Goal: Task Accomplishment & Management: Manage account settings

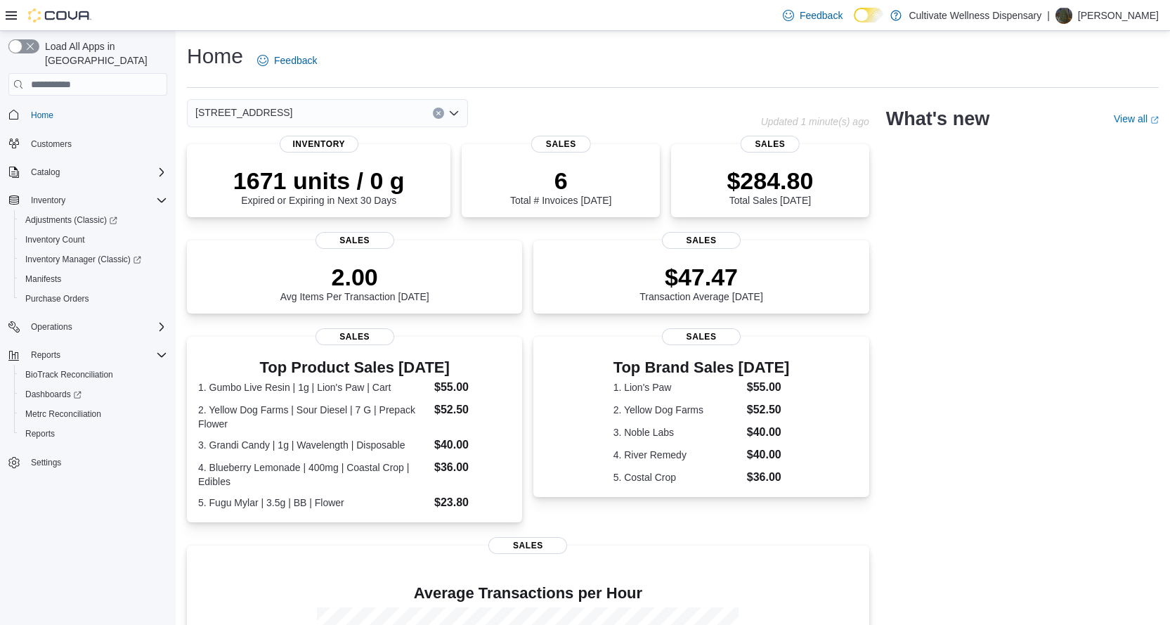
click at [455, 113] on icon "Open list of options" at bounding box center [453, 113] width 11 height 11
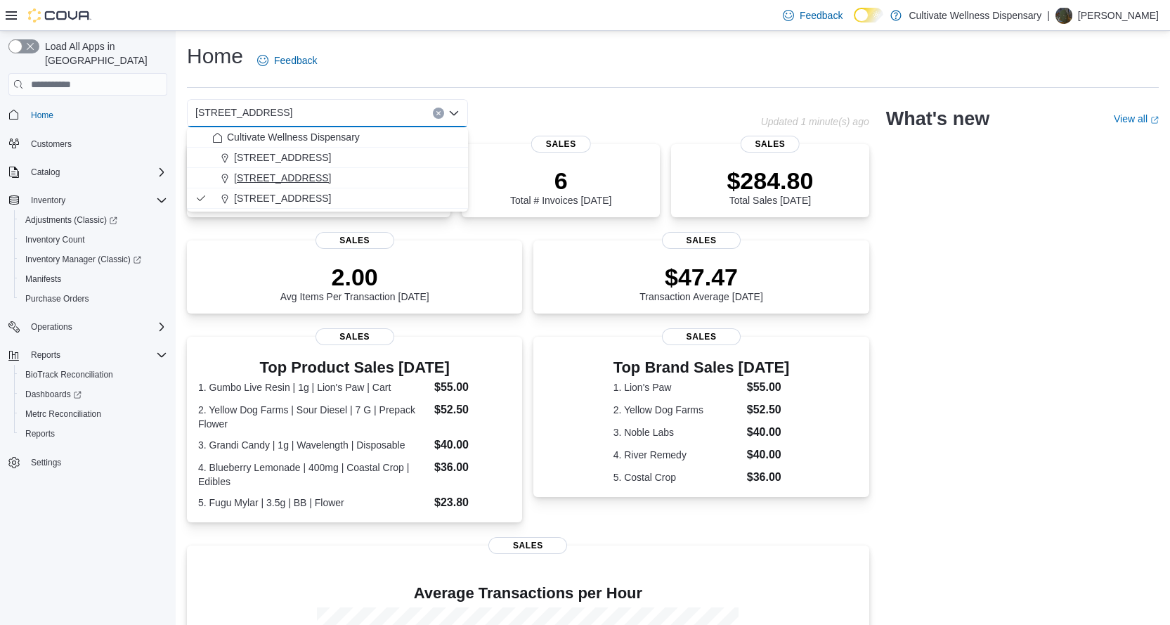
click at [331, 176] on span "6690 U.S. Hwy 98 Hattiesburg, MS 39402" at bounding box center [282, 178] width 97 height 14
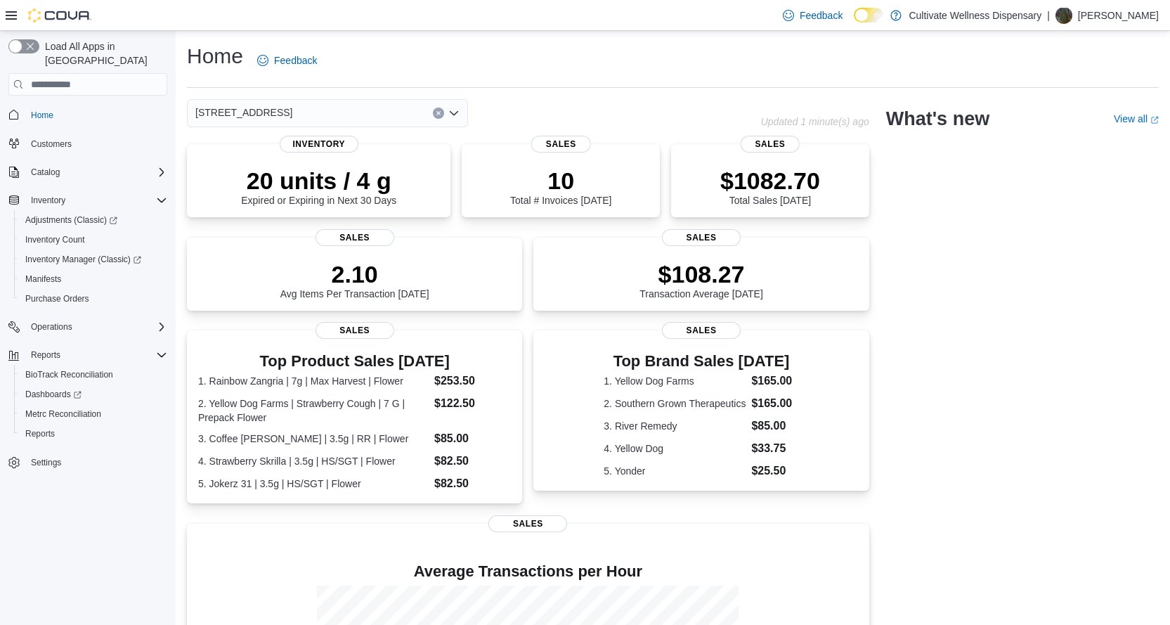
click at [457, 114] on icon "Open list of options" at bounding box center [454, 113] width 8 height 4
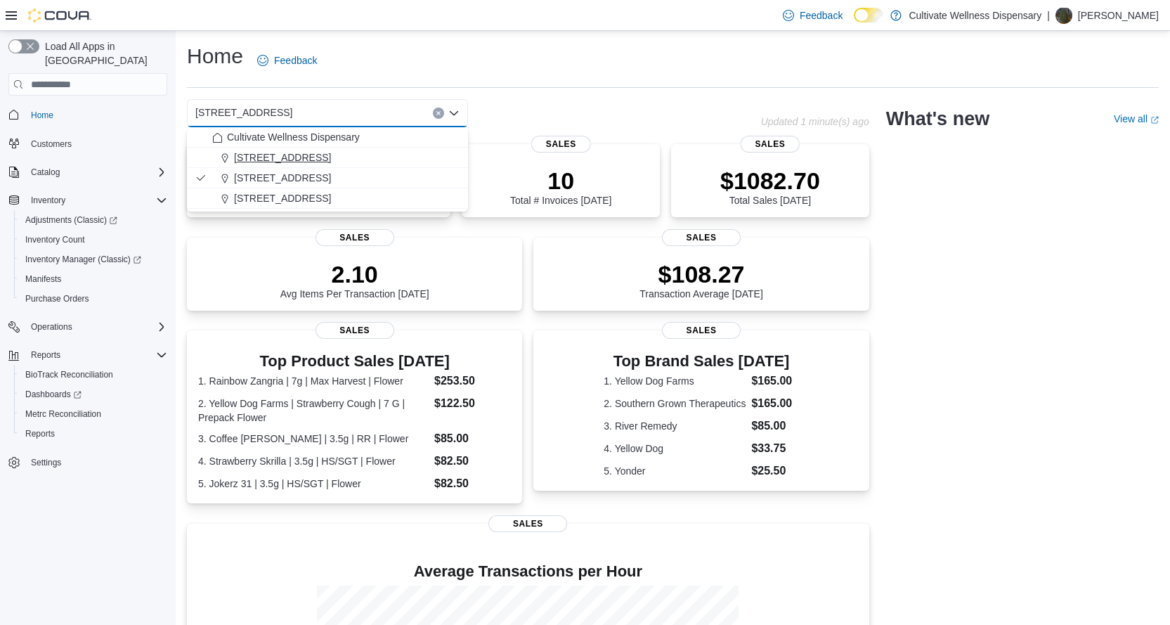
click at [331, 160] on span "12407 Hwy 49, Gulfport, MS 39503" at bounding box center [282, 157] width 97 height 14
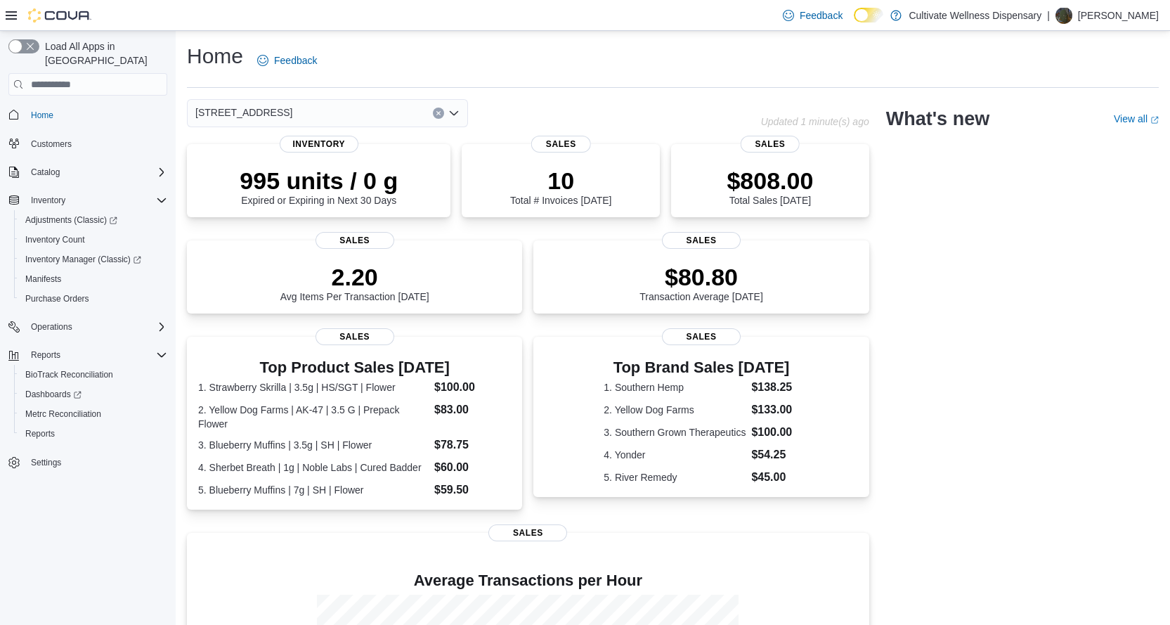
click at [454, 114] on icon "Open list of options" at bounding box center [453, 113] width 11 height 11
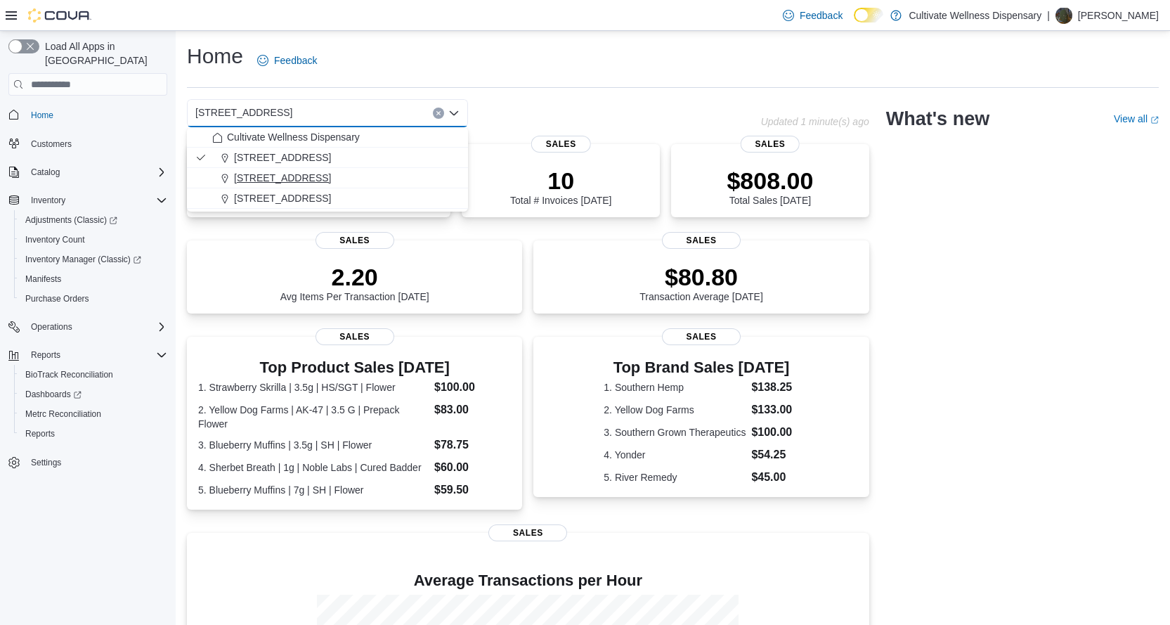
click at [331, 178] on span "6690 U.S. Hwy 98 Hattiesburg, MS 39402" at bounding box center [282, 178] width 97 height 14
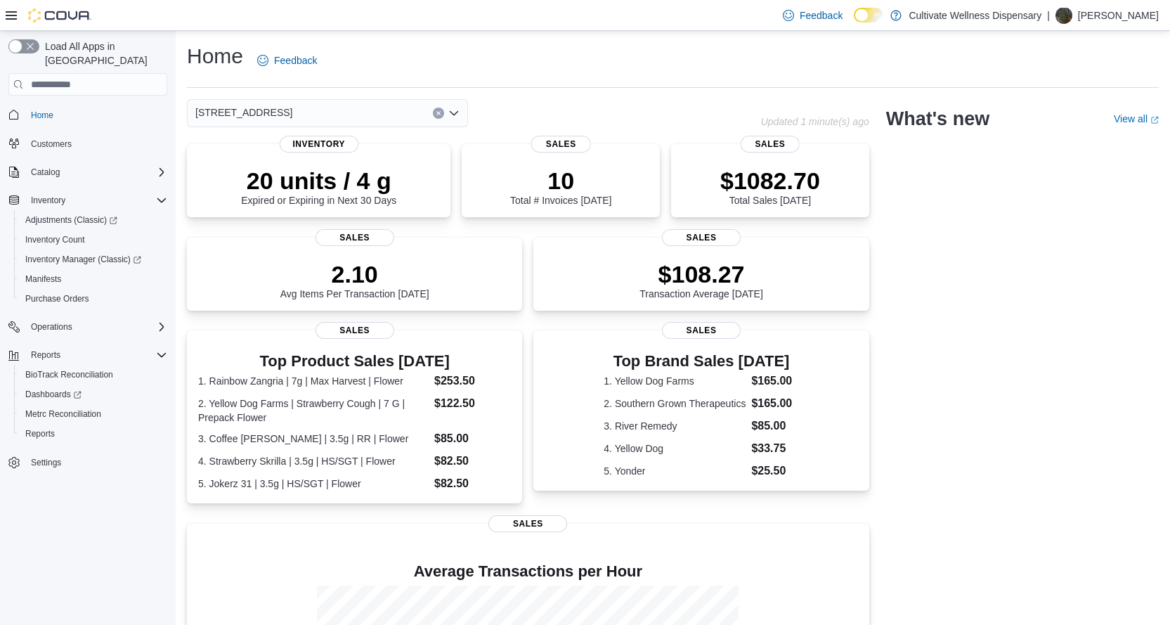
click at [457, 113] on icon "Open list of options" at bounding box center [454, 113] width 8 height 4
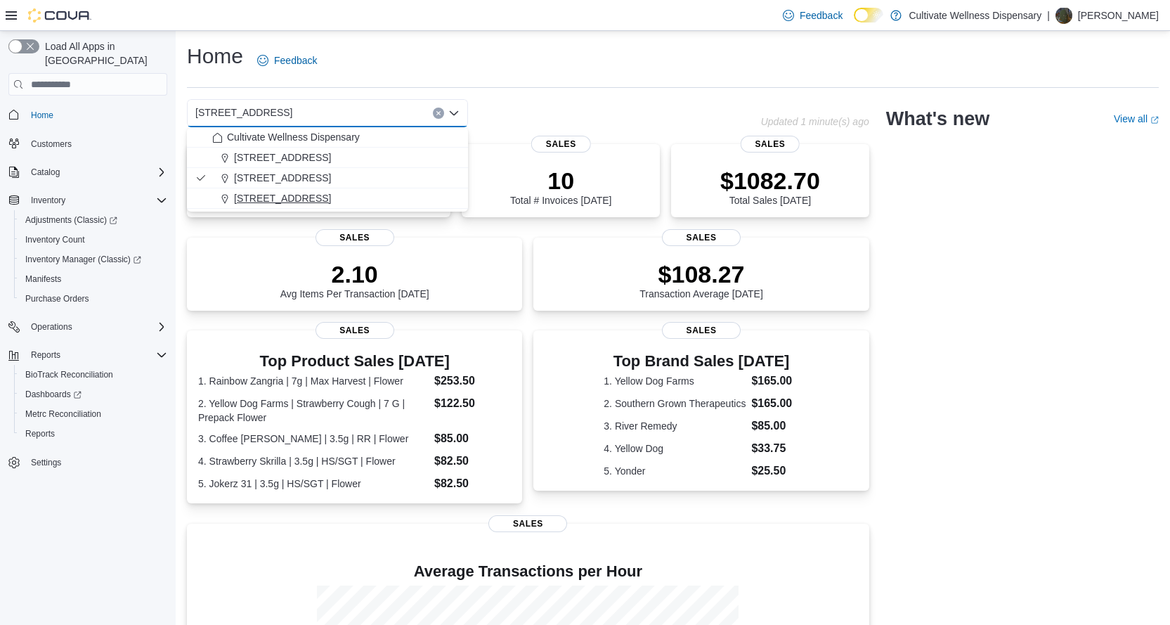
click at [330, 195] on span "794 E. Main Street, Tupelo, MS, 38804" at bounding box center [282, 198] width 97 height 14
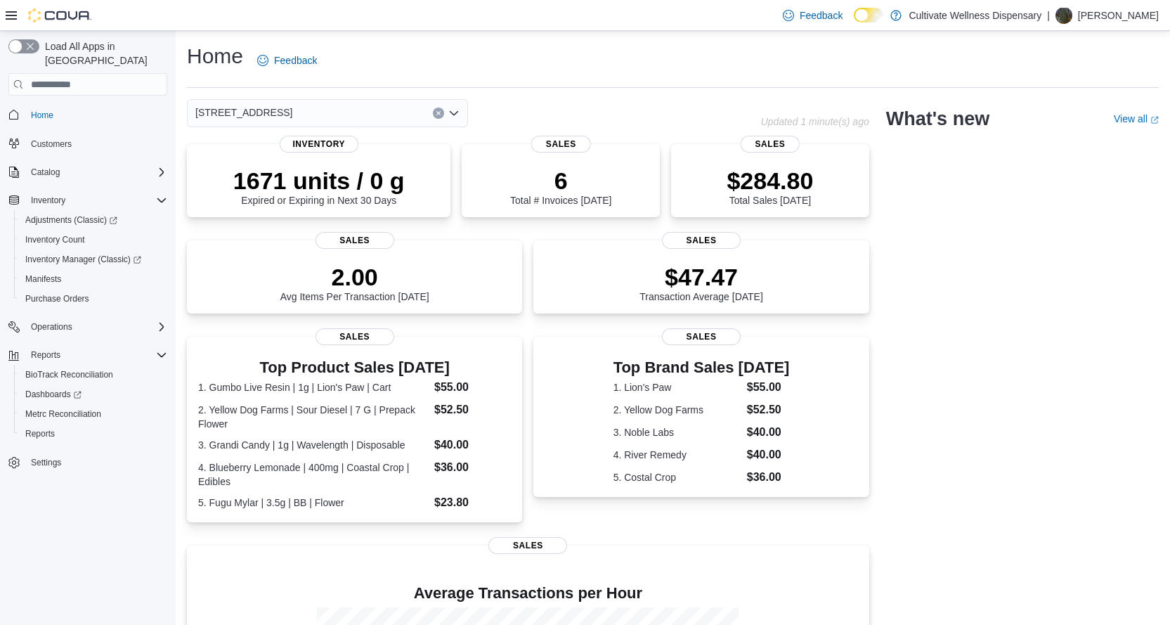
click at [1098, 14] on p "Lauren Stanford" at bounding box center [1118, 15] width 81 height 17
click at [1059, 141] on span "Sign Out" at bounding box center [1068, 137] width 38 height 14
